Goal: Navigation & Orientation: Find specific page/section

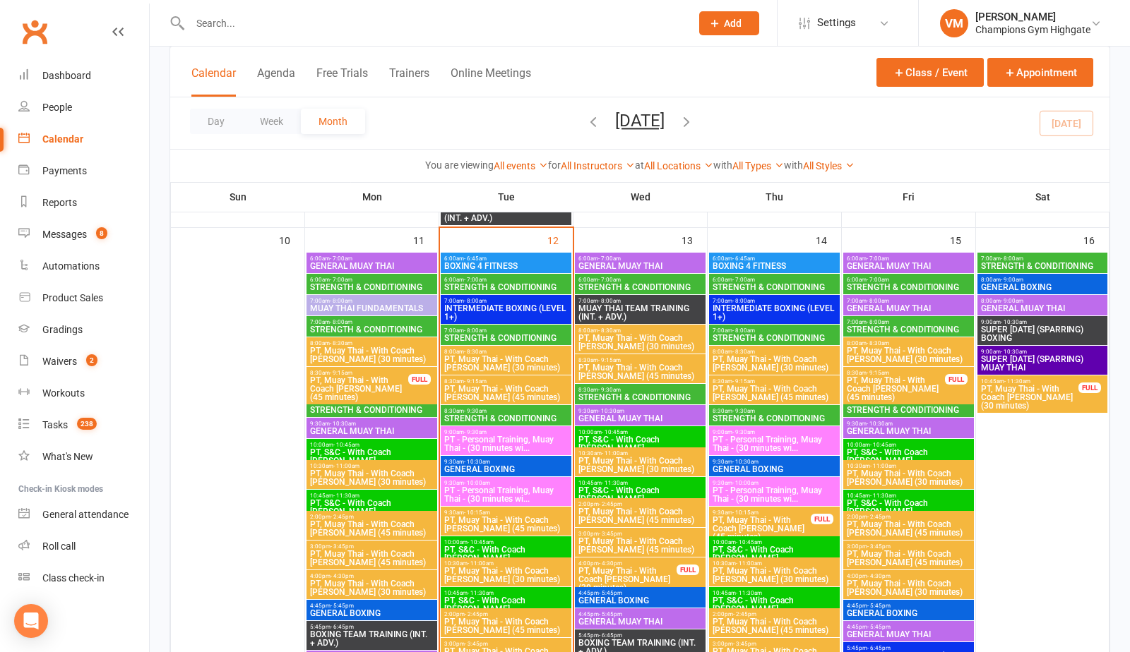
scroll to position [1294, 0]
click at [640, 283] on span "STRENGTH & CONDITIONING" at bounding box center [640, 287] width 125 height 8
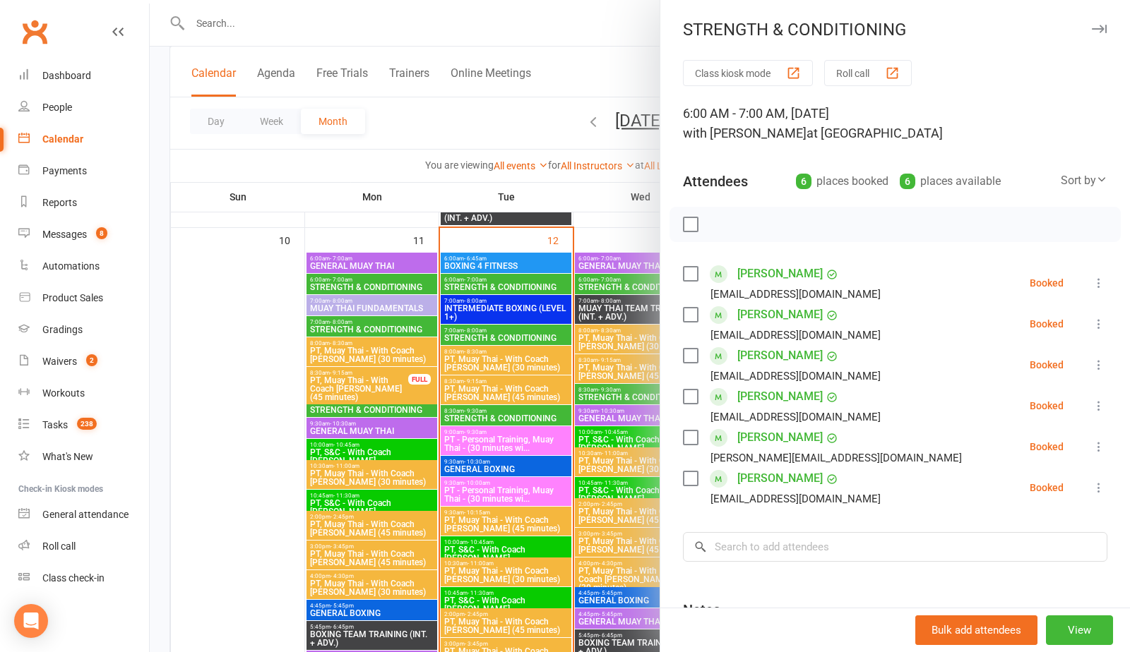
click at [638, 227] on div at bounding box center [640, 326] width 980 height 652
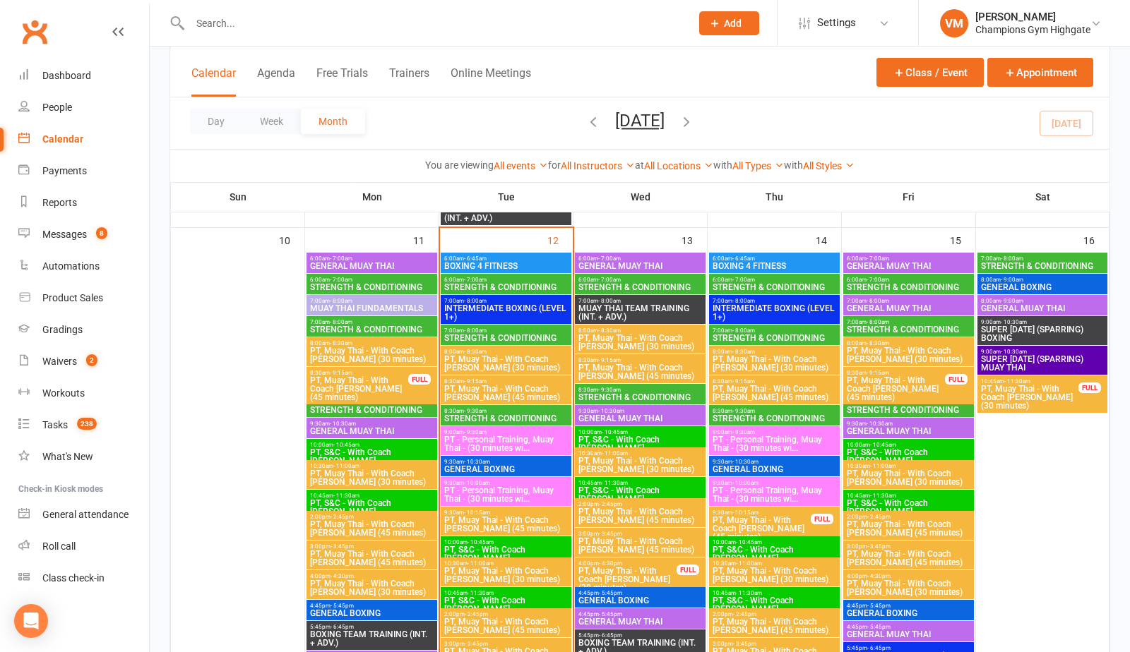
click at [616, 400] on span "STRENGTH & CONDITIONING" at bounding box center [640, 397] width 125 height 8
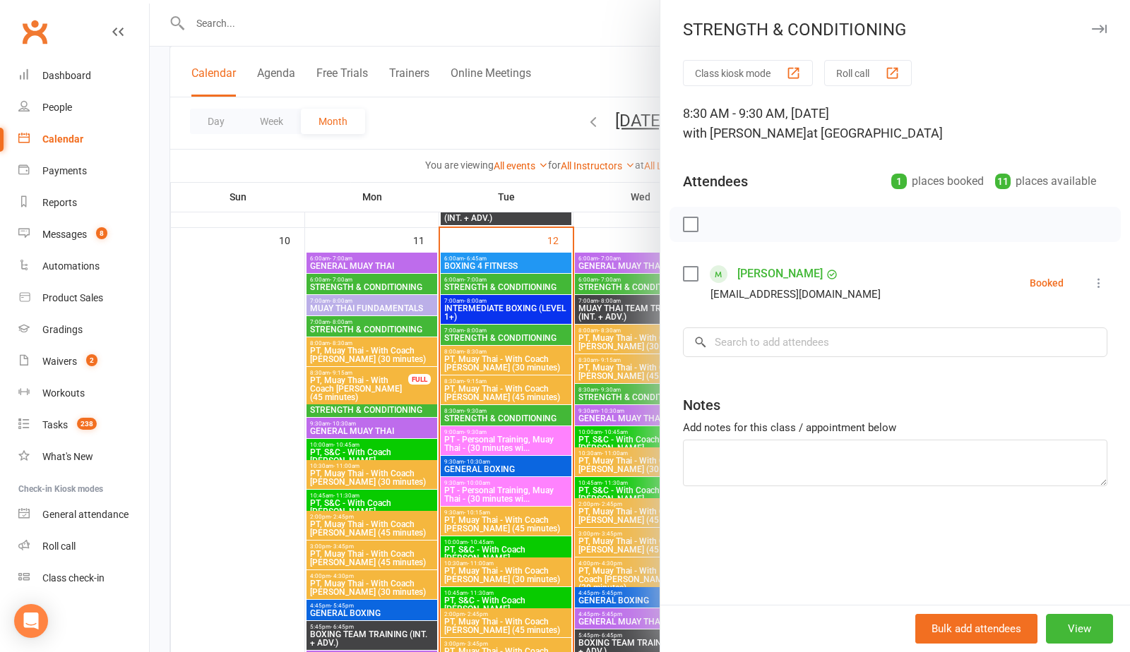
click at [616, 400] on div at bounding box center [640, 326] width 980 height 652
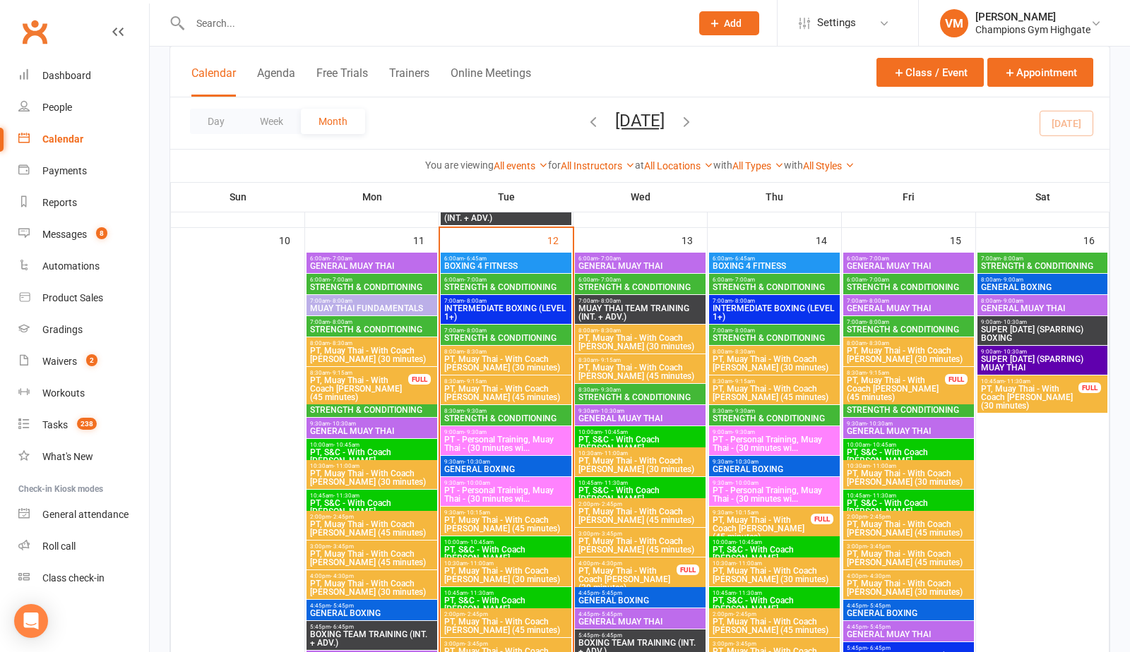
click at [751, 288] on span "STRENGTH & CONDITIONING" at bounding box center [774, 287] width 125 height 8
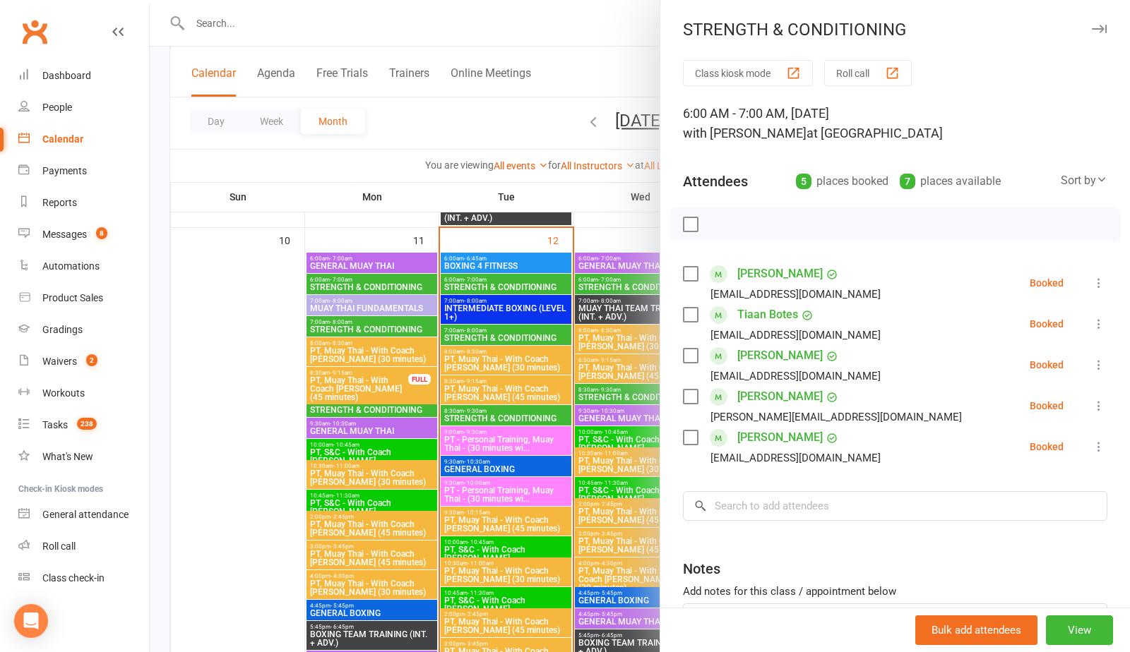
click at [625, 260] on div at bounding box center [640, 326] width 980 height 652
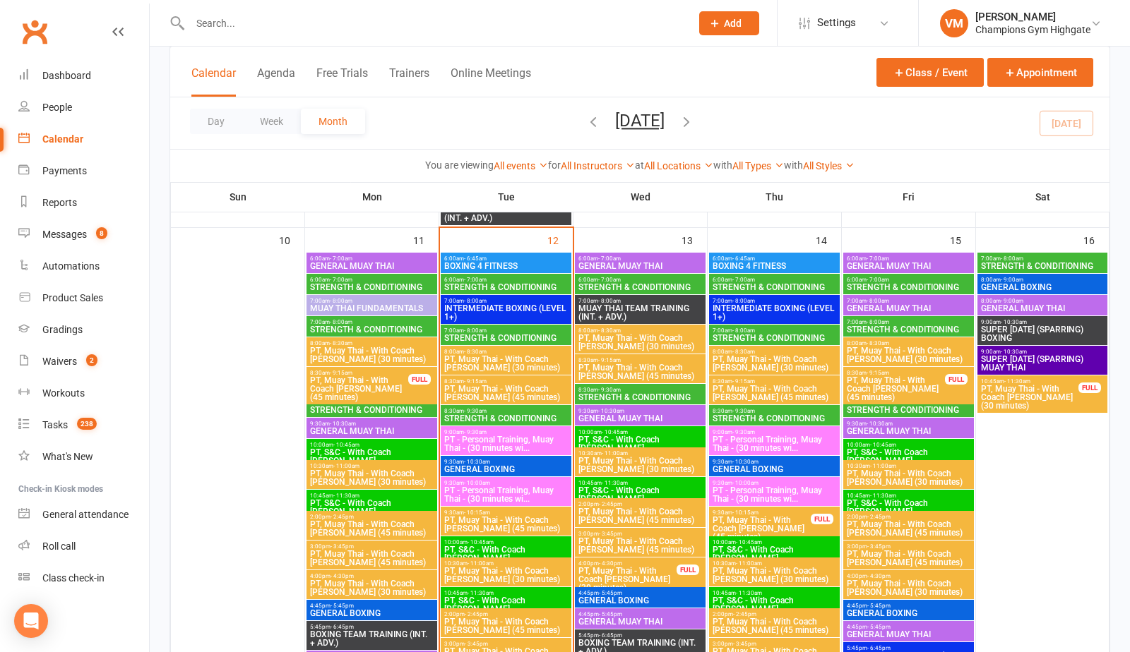
click at [762, 335] on span "STRENGTH & CONDITIONING" at bounding box center [774, 338] width 125 height 8
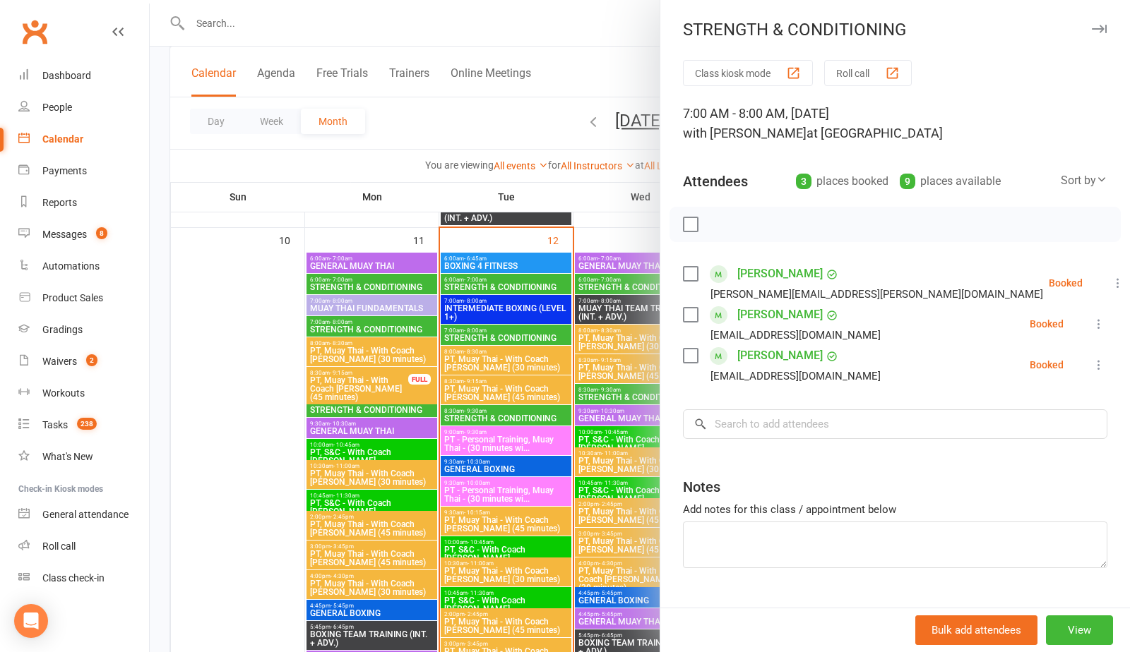
click at [574, 357] on div at bounding box center [640, 326] width 980 height 652
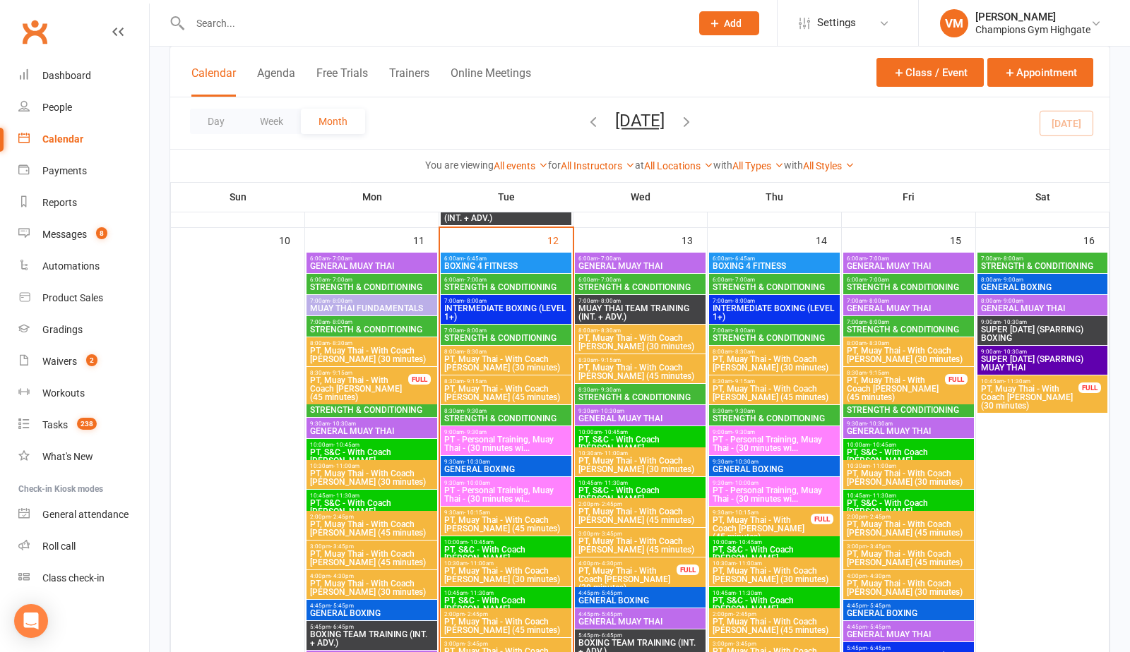
click at [895, 285] on span "STRENGTH & CONDITIONING" at bounding box center [908, 287] width 125 height 8
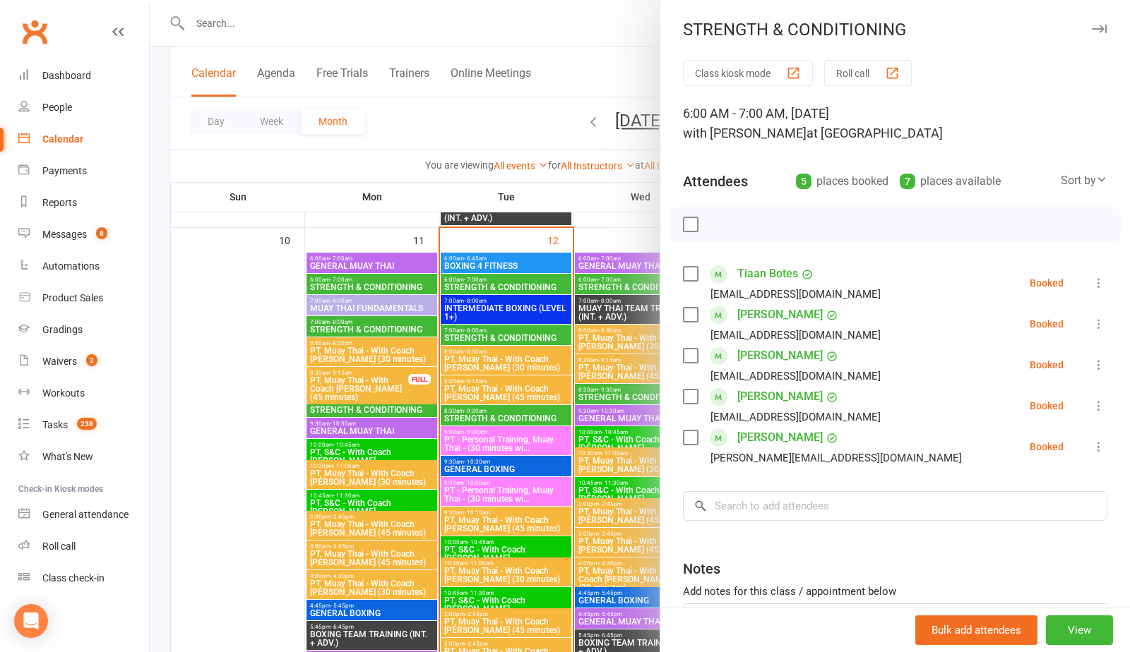
click at [614, 333] on div at bounding box center [640, 326] width 980 height 652
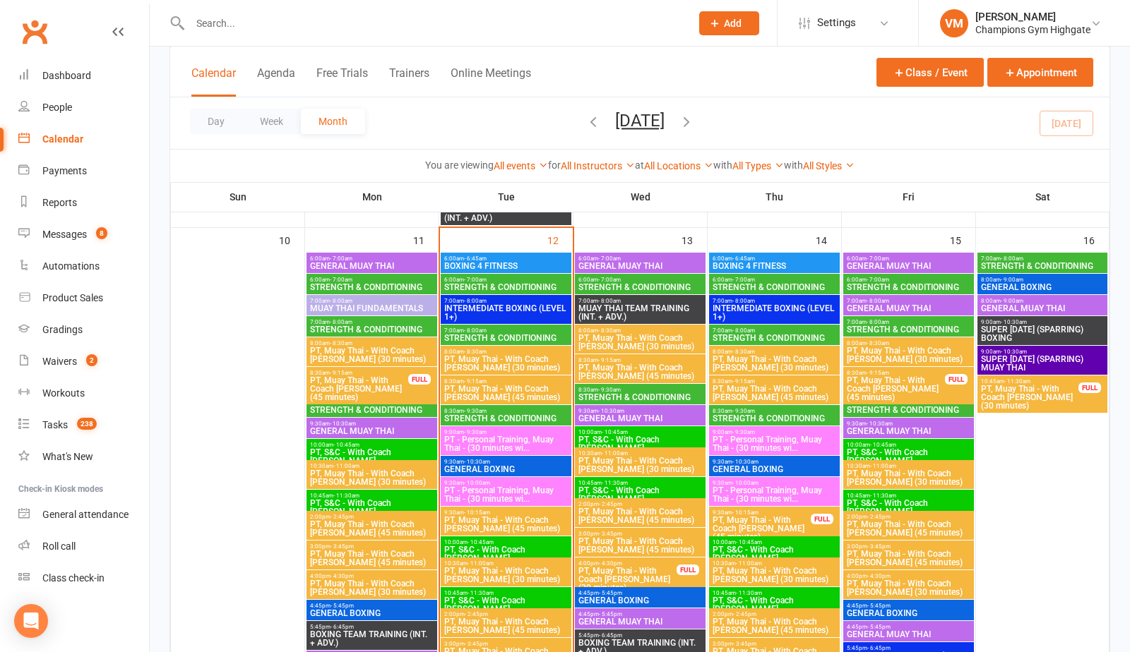
click at [905, 318] on div "7:00am - 8:00am STRENGTH & CONDITIONING" at bounding box center [908, 326] width 131 height 20
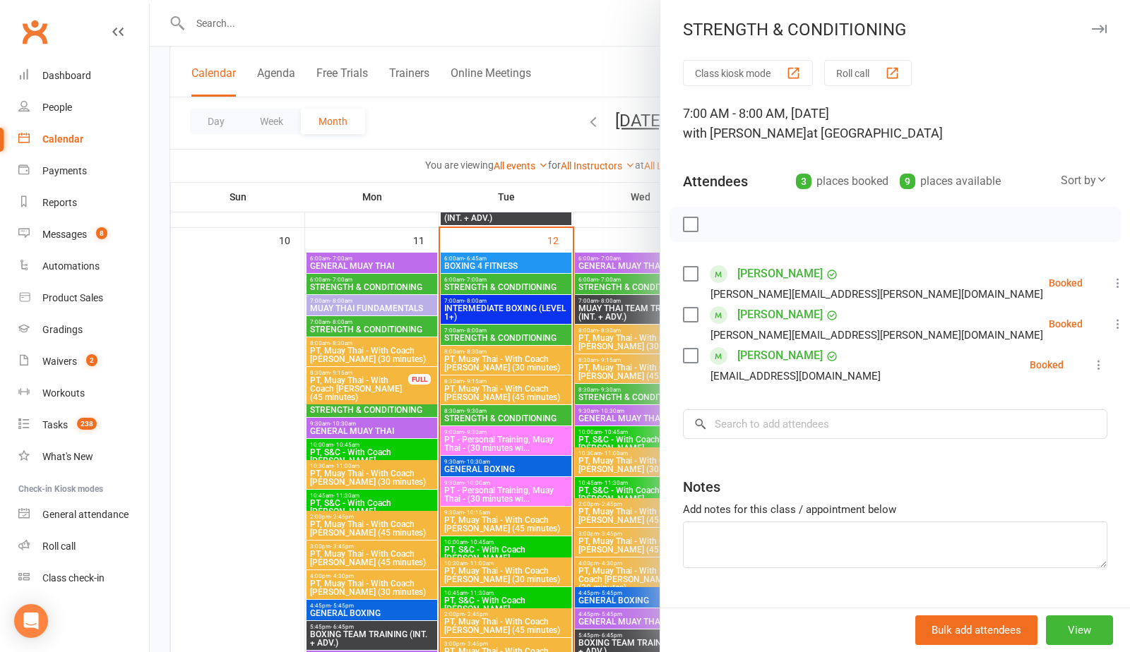
click at [604, 351] on div at bounding box center [640, 326] width 980 height 652
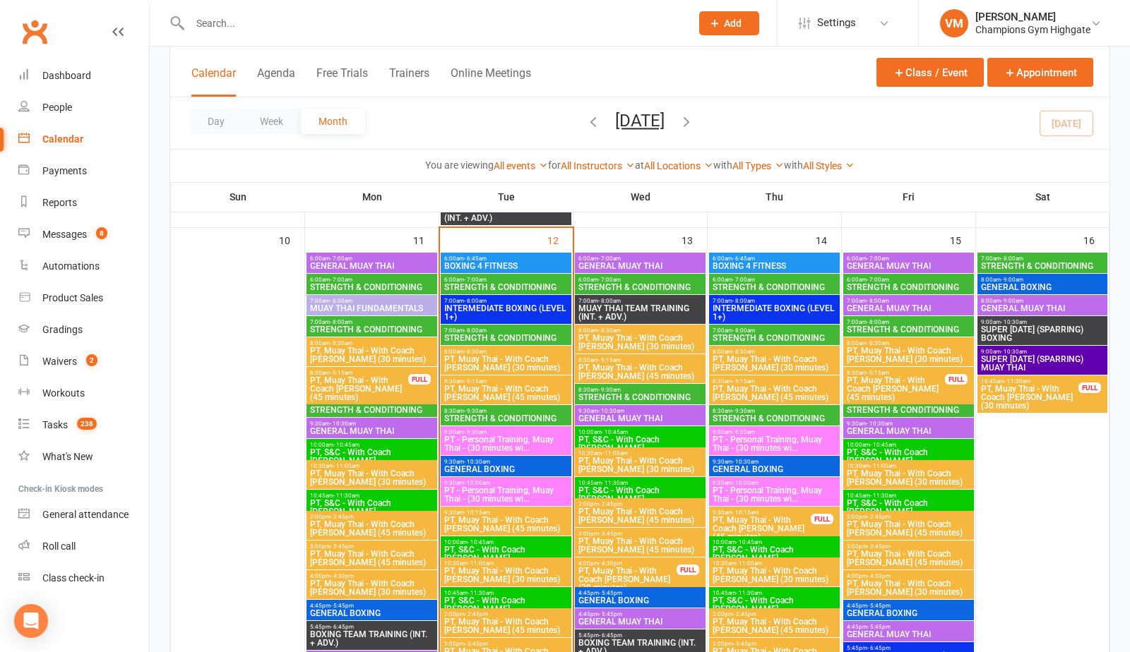
click at [914, 409] on span "STRENGTH & CONDITIONING" at bounding box center [908, 410] width 125 height 8
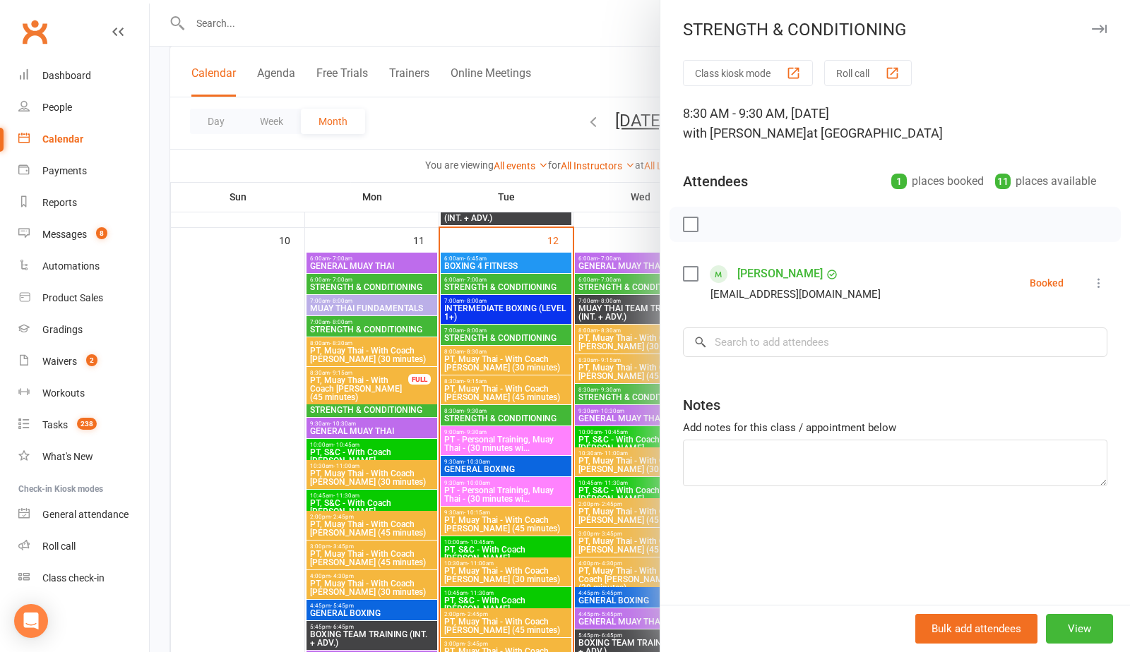
click at [498, 446] on div at bounding box center [640, 326] width 980 height 652
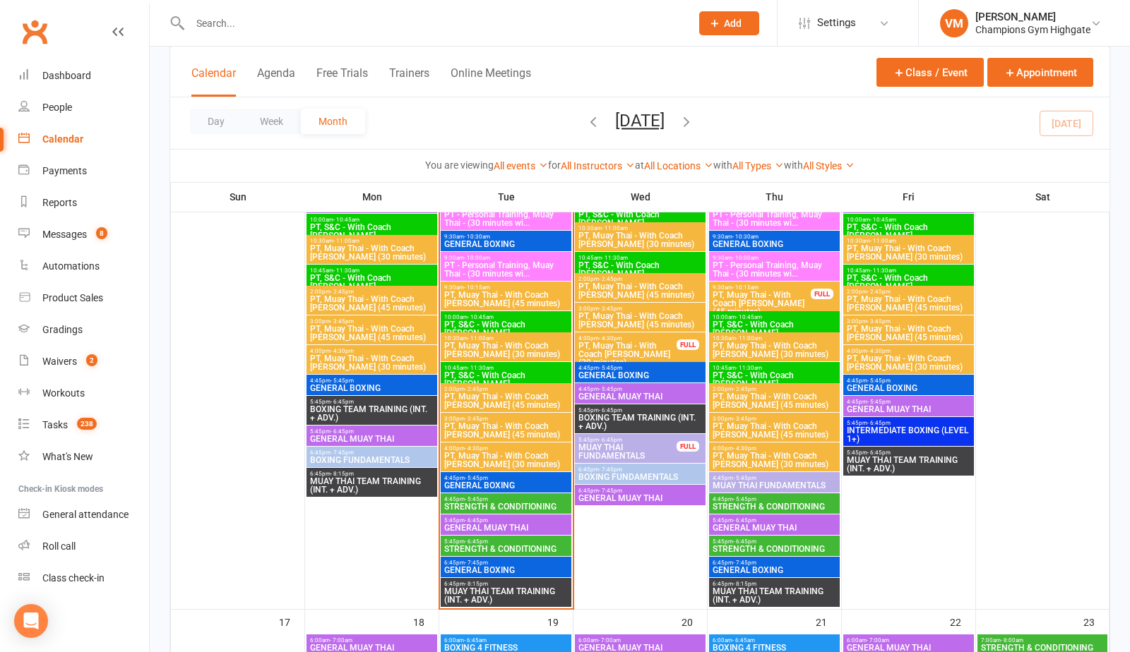
scroll to position [1554, 0]
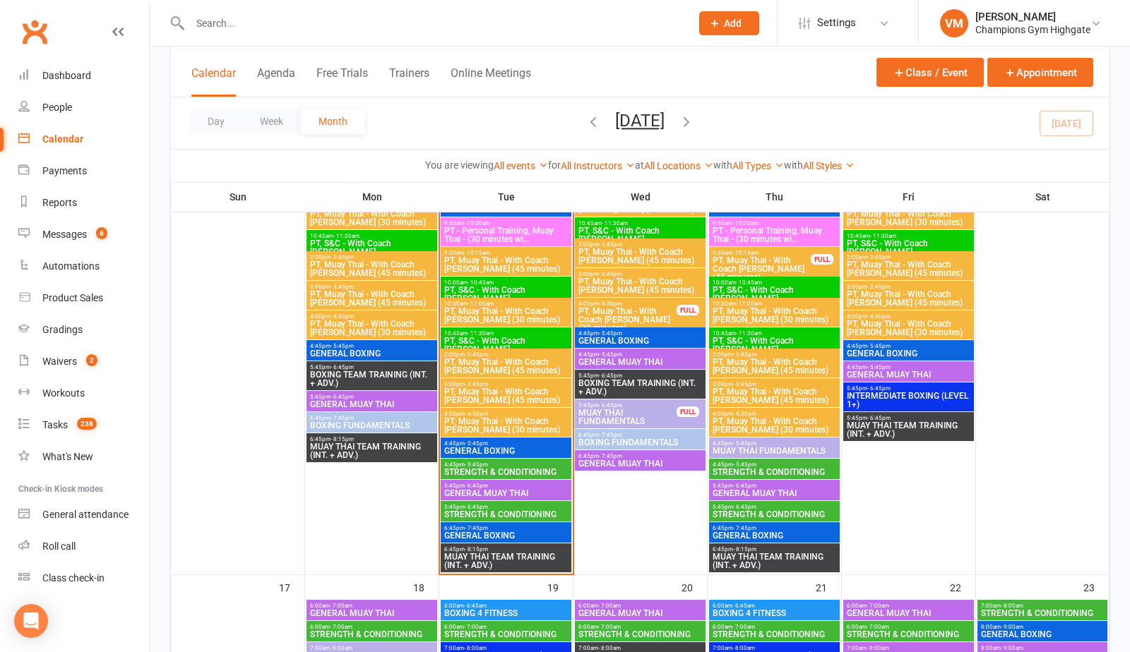
click at [740, 466] on span "- 5:45pm" at bounding box center [744, 465] width 23 height 6
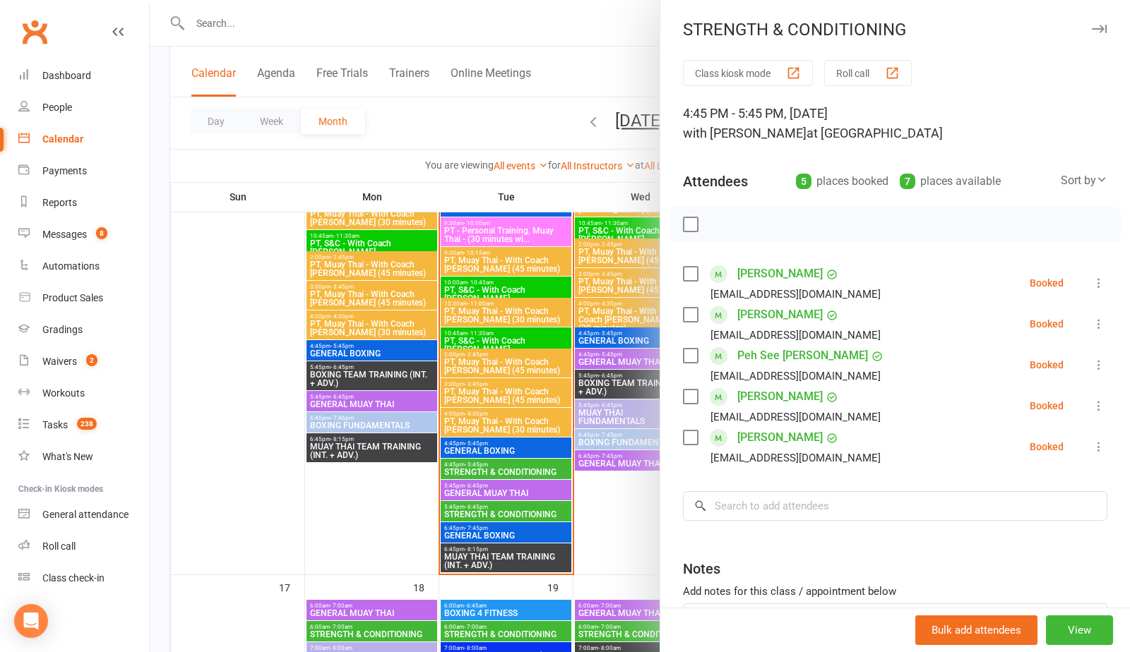
click at [618, 501] on div at bounding box center [640, 326] width 980 height 652
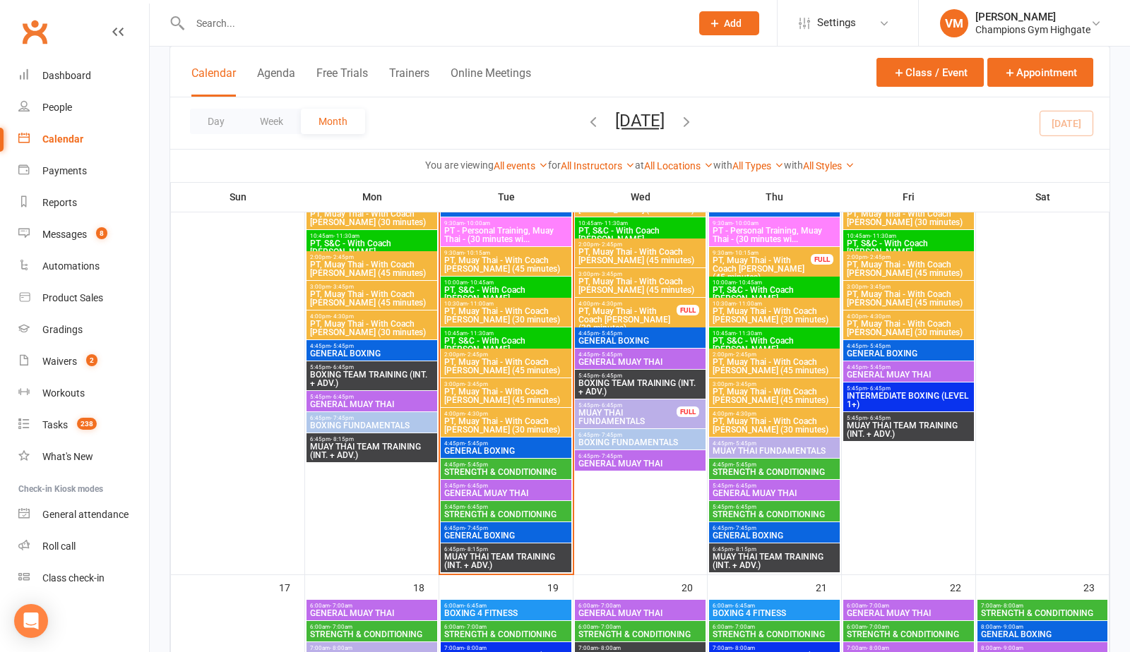
click at [783, 513] on span "STRENGTH & CONDITIONING" at bounding box center [774, 514] width 125 height 8
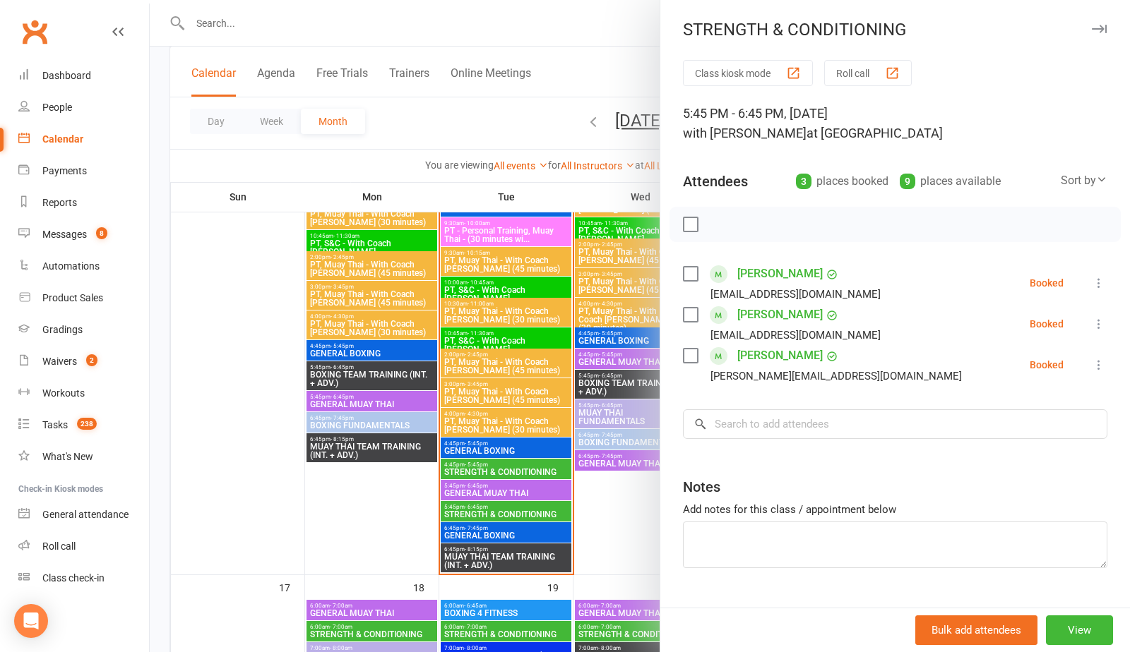
click at [611, 497] on div at bounding box center [640, 326] width 980 height 652
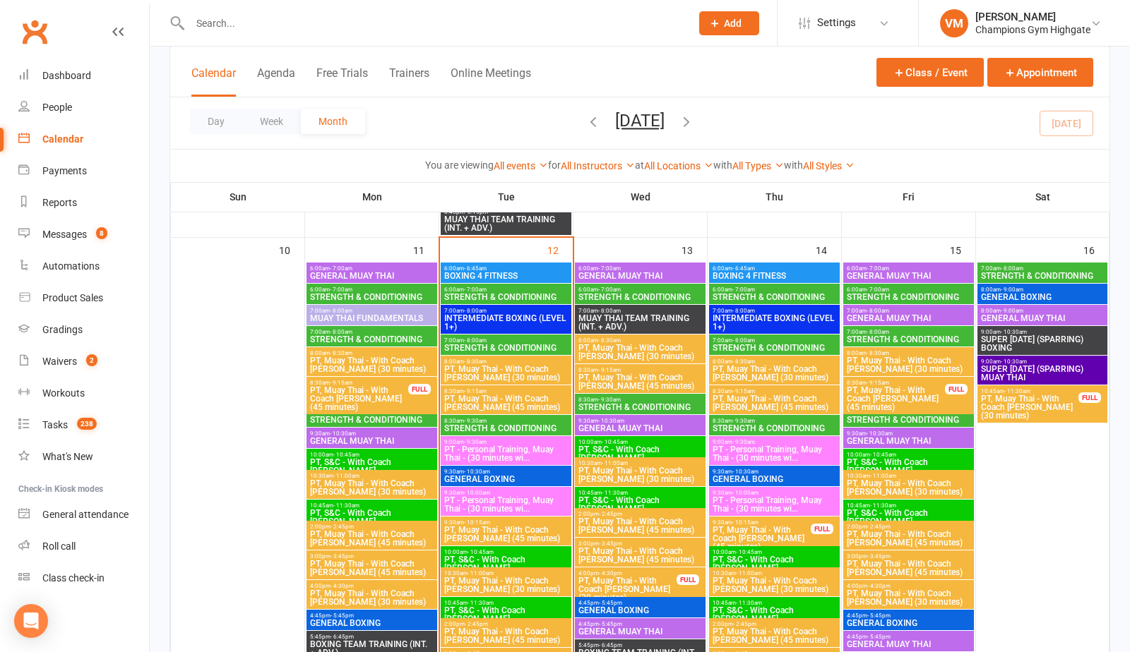
scroll to position [1274, 0]
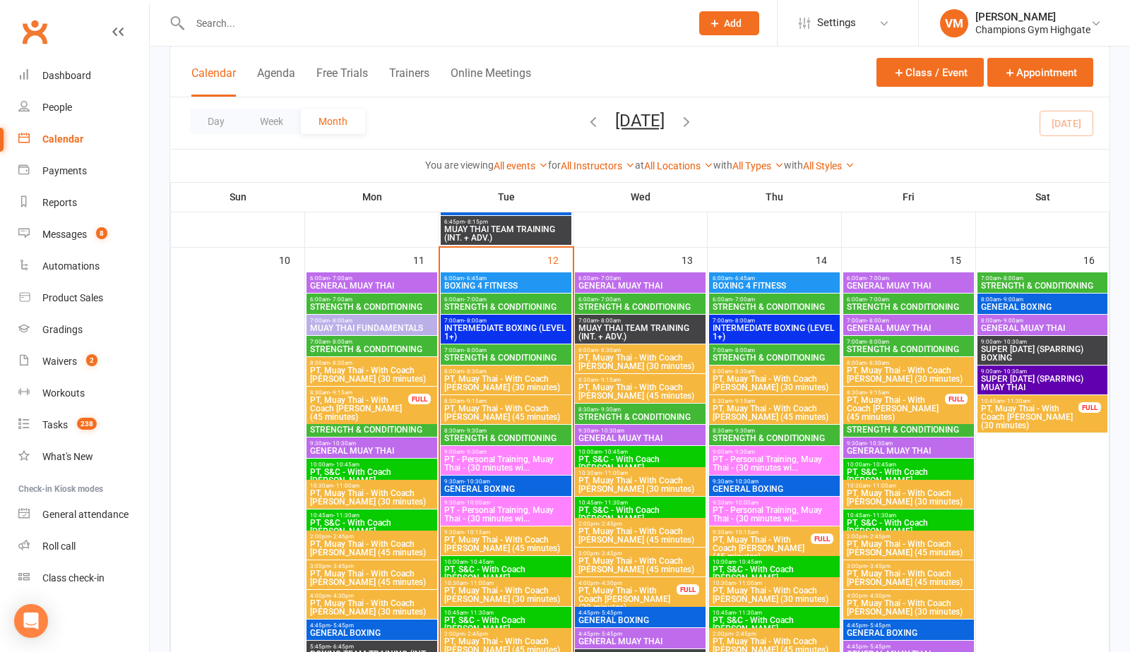
click at [1006, 278] on span "- 8:00am" at bounding box center [1011, 278] width 23 height 6
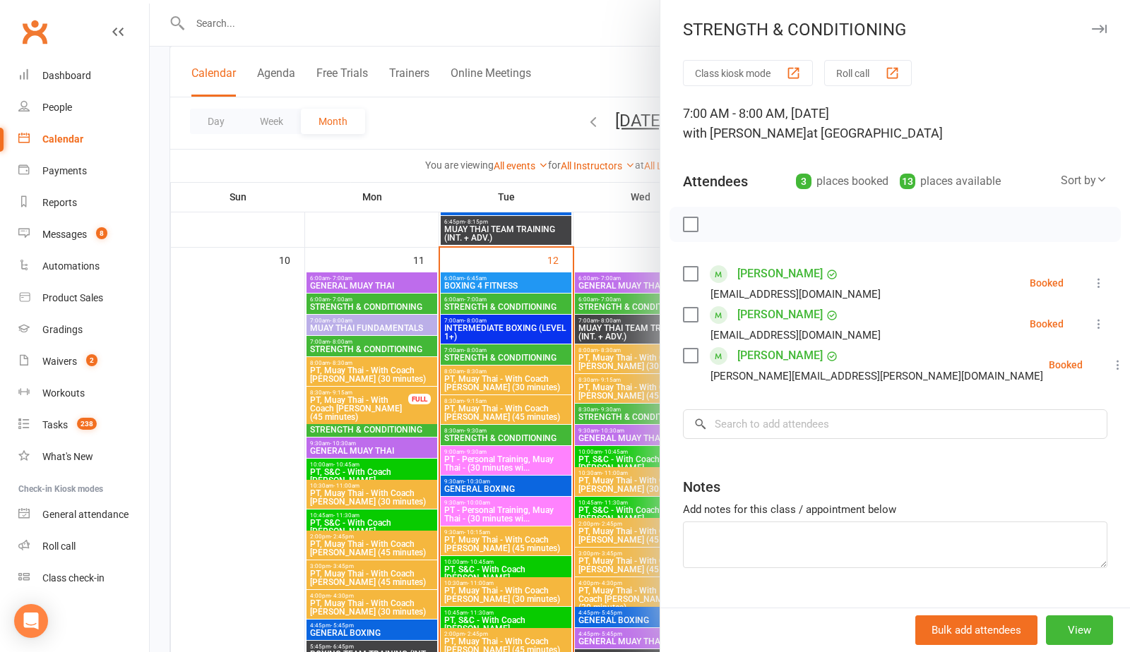
click at [579, 376] on div at bounding box center [640, 326] width 980 height 652
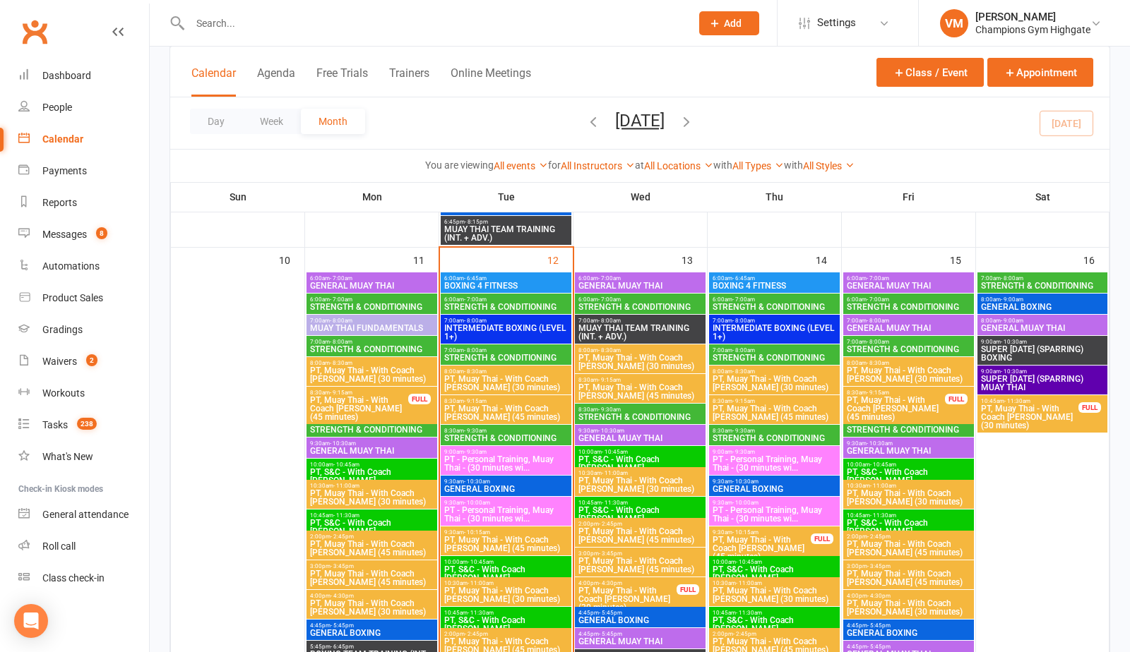
click at [877, 307] on span "STRENGTH & CONDITIONING" at bounding box center [908, 307] width 125 height 8
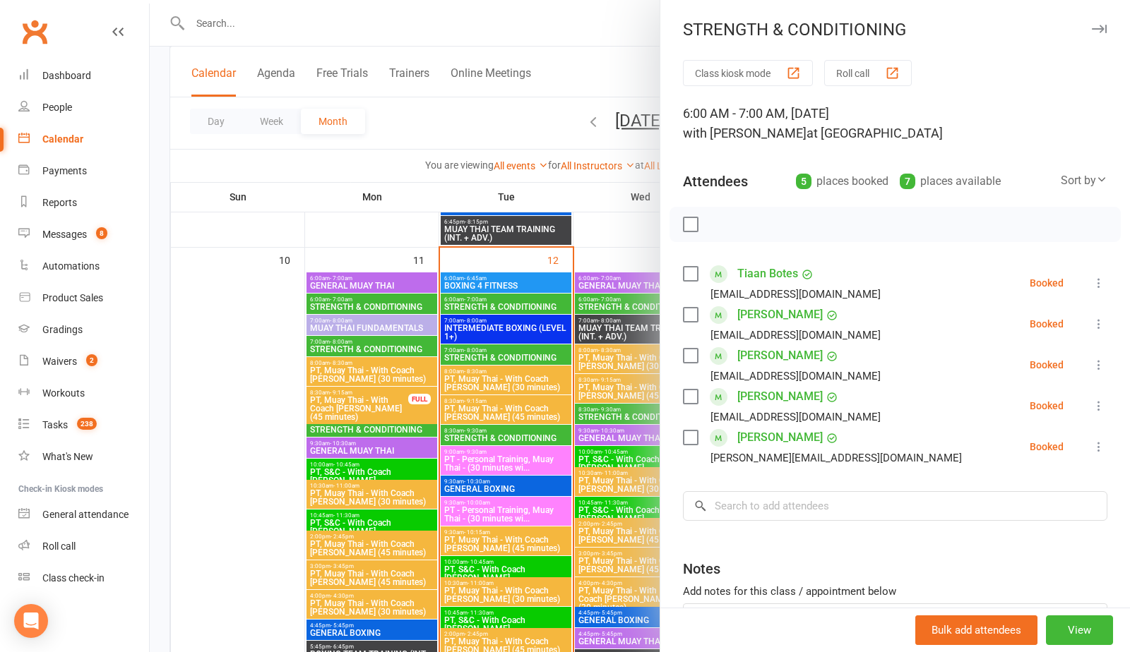
click at [557, 417] on div at bounding box center [640, 326] width 980 height 652
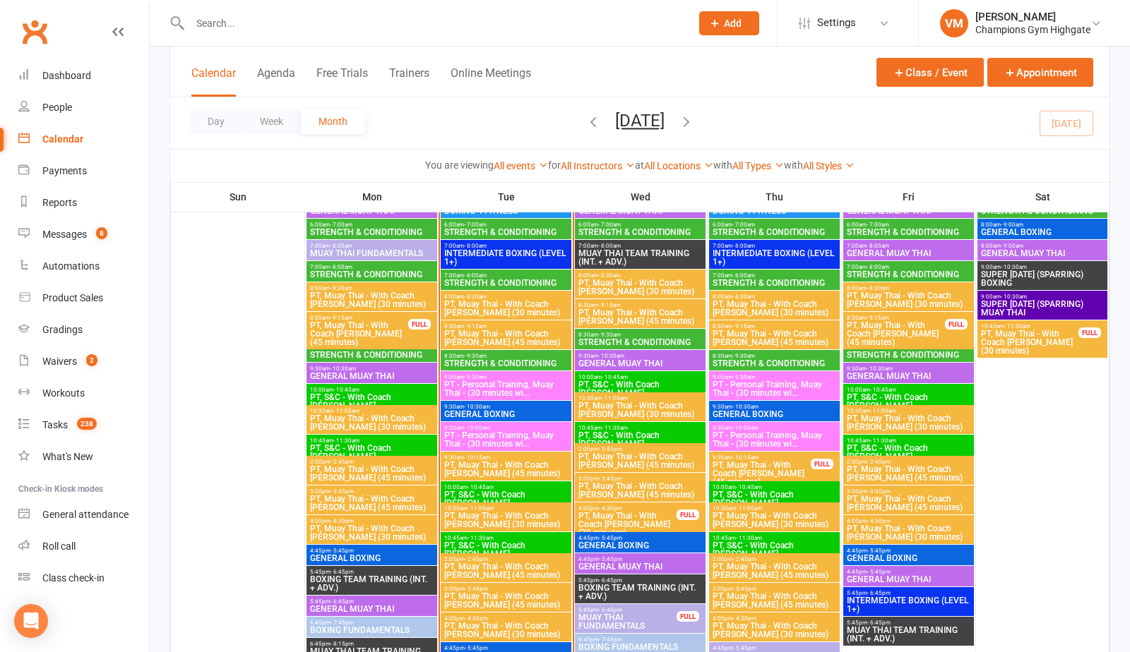
scroll to position [1317, 0]
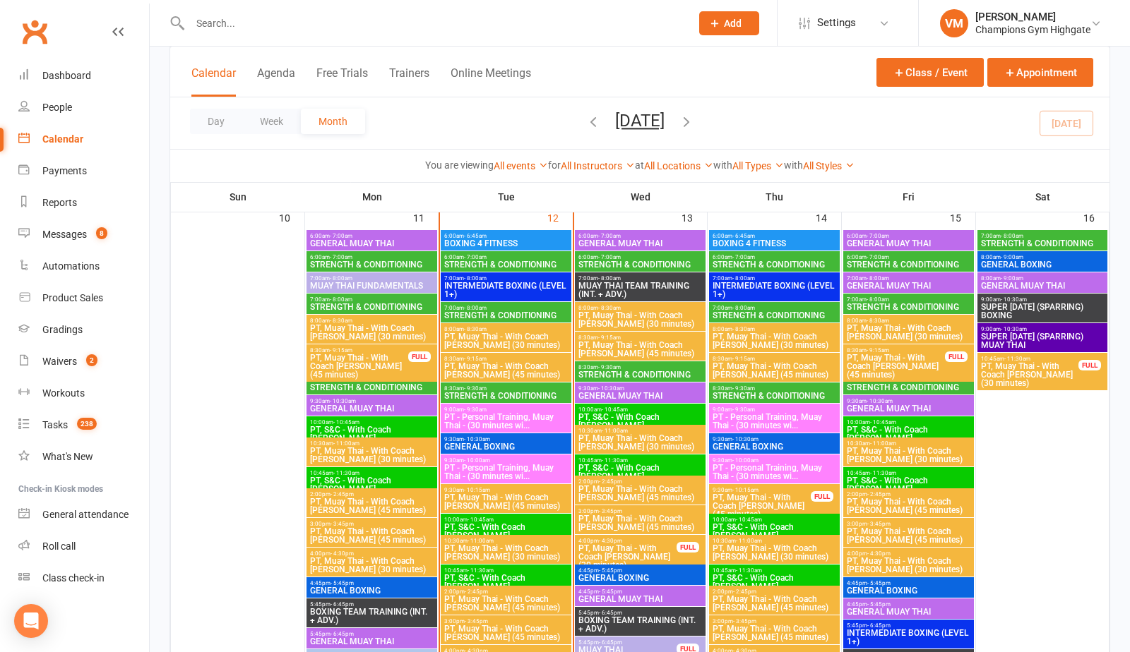
click at [888, 381] on span "8:30am - 9:30am" at bounding box center [908, 380] width 125 height 6
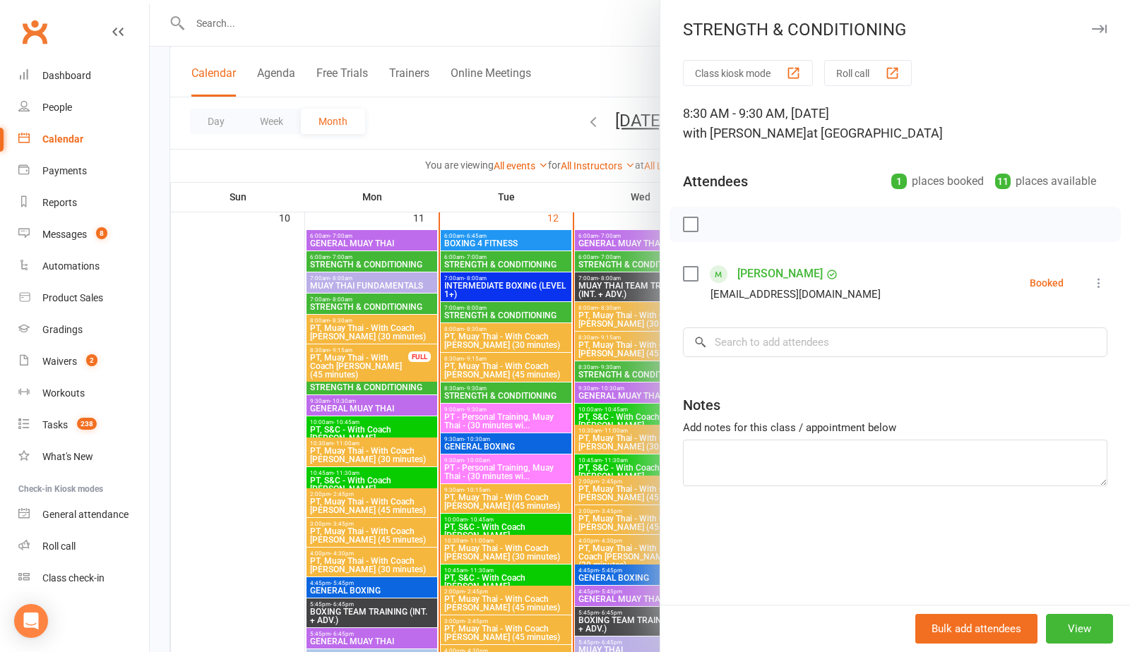
click at [541, 417] on div at bounding box center [640, 326] width 980 height 652
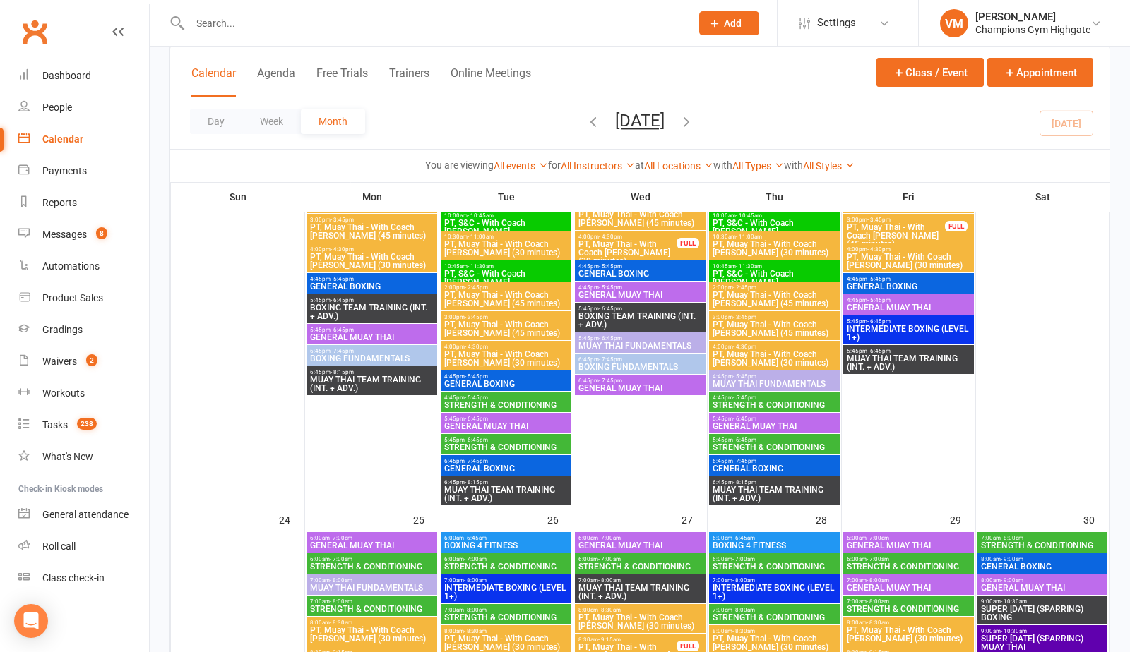
scroll to position [2281, 0]
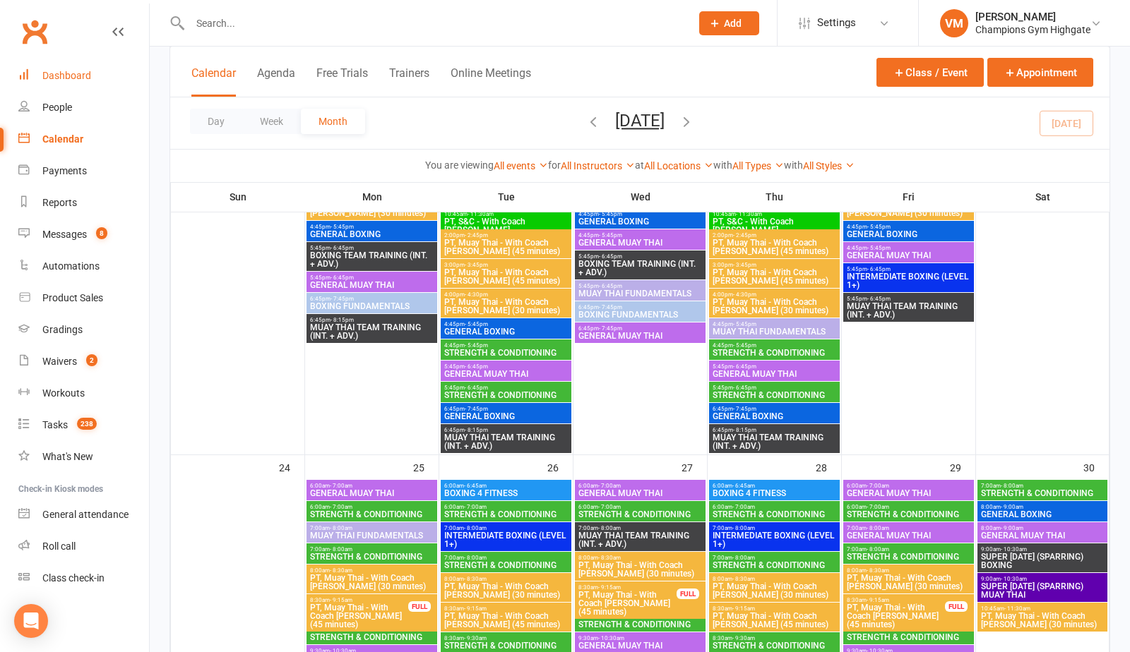
click at [88, 71] on div "Dashboard" at bounding box center [66, 75] width 49 height 11
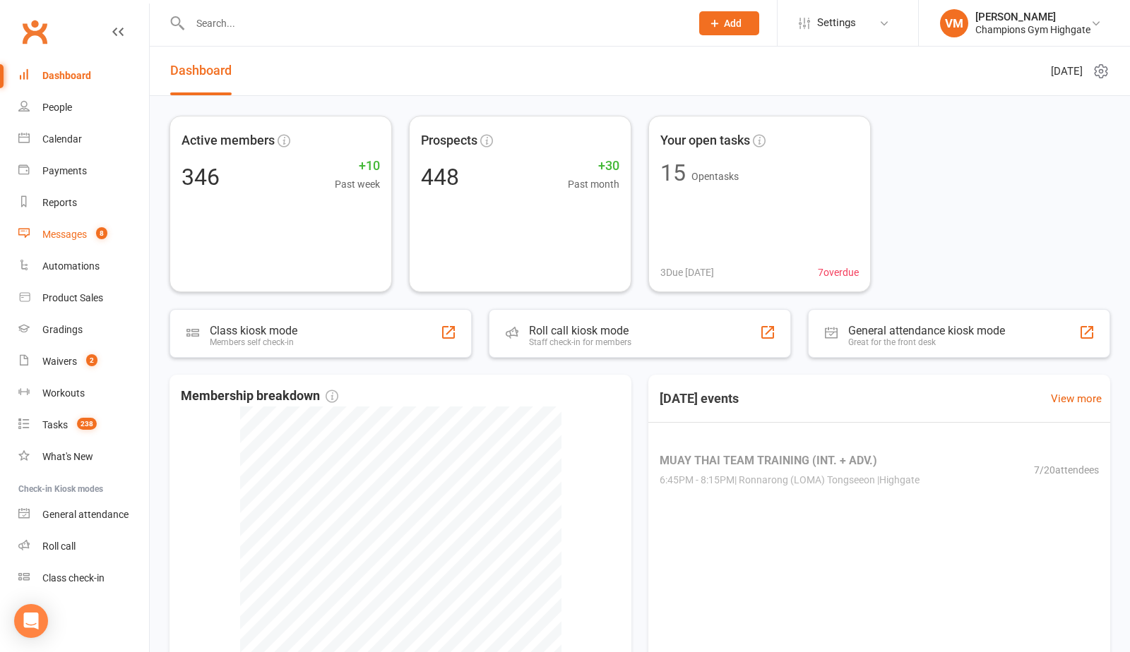
click at [83, 232] on div "Messages" at bounding box center [64, 234] width 44 height 11
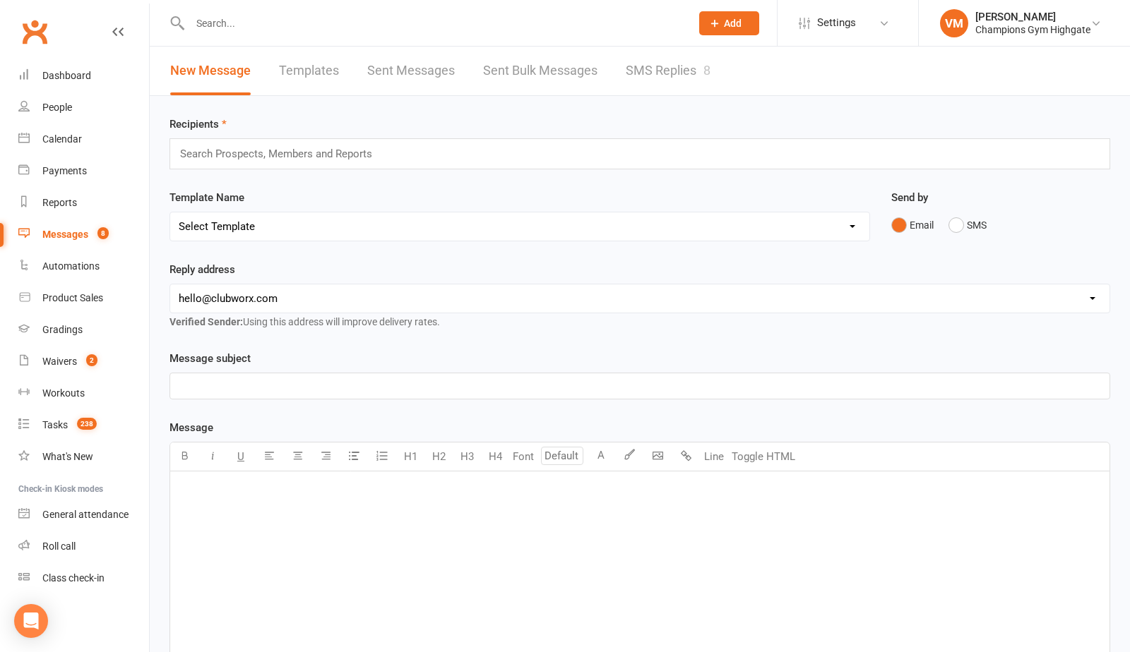
click at [644, 80] on link "SMS Replies 8" at bounding box center [668, 71] width 85 height 49
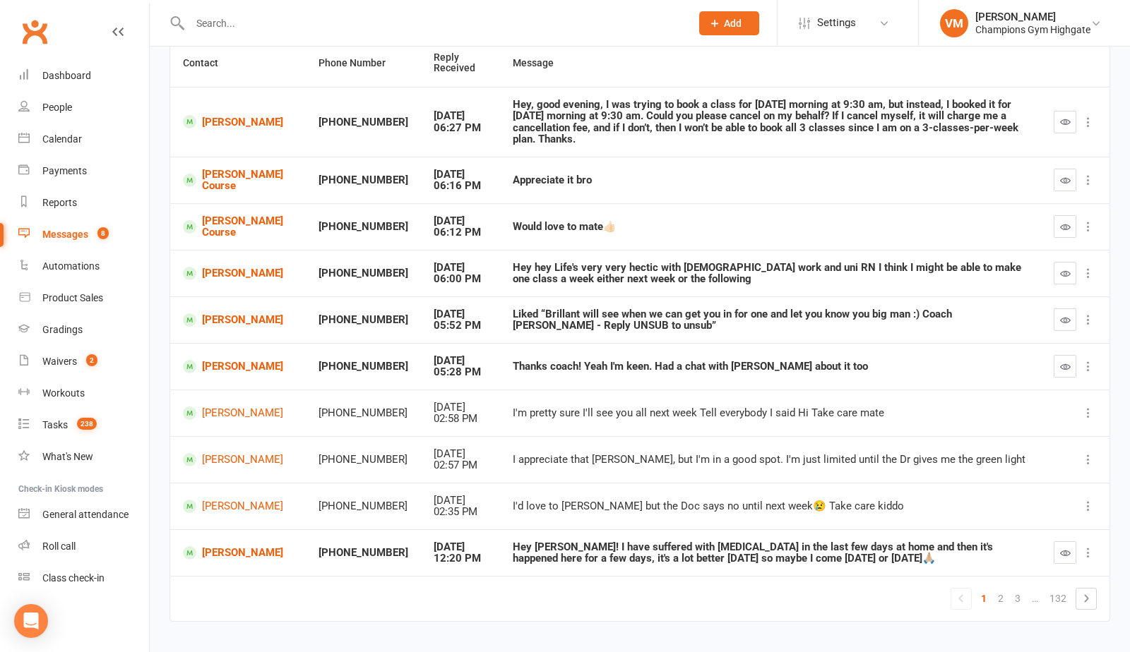
scroll to position [156, 0]
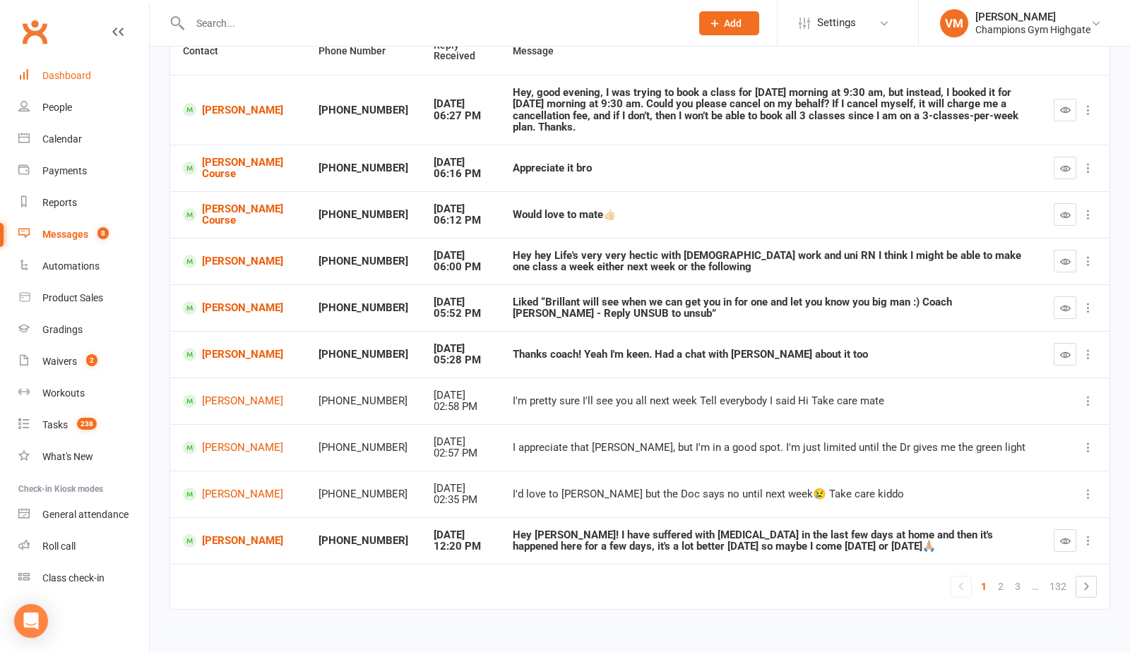
click at [75, 73] on div "Dashboard" at bounding box center [66, 75] width 49 height 11
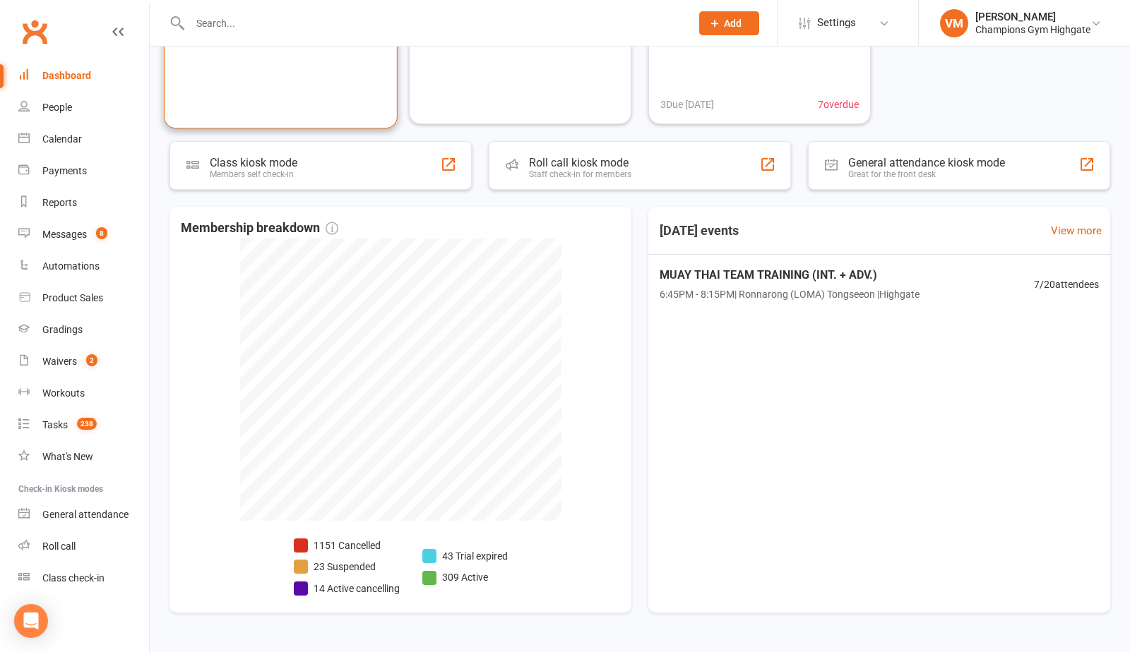
scroll to position [193, 0]
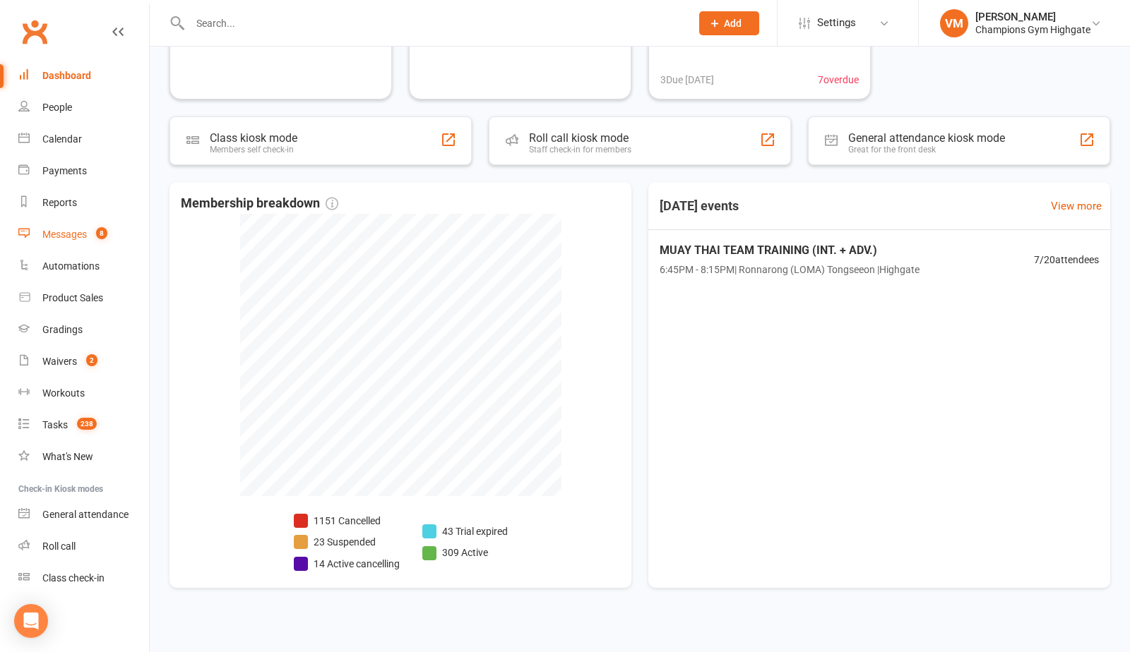
click at [80, 231] on div "Messages" at bounding box center [64, 234] width 44 height 11
